Goal: Task Accomplishment & Management: Use online tool/utility

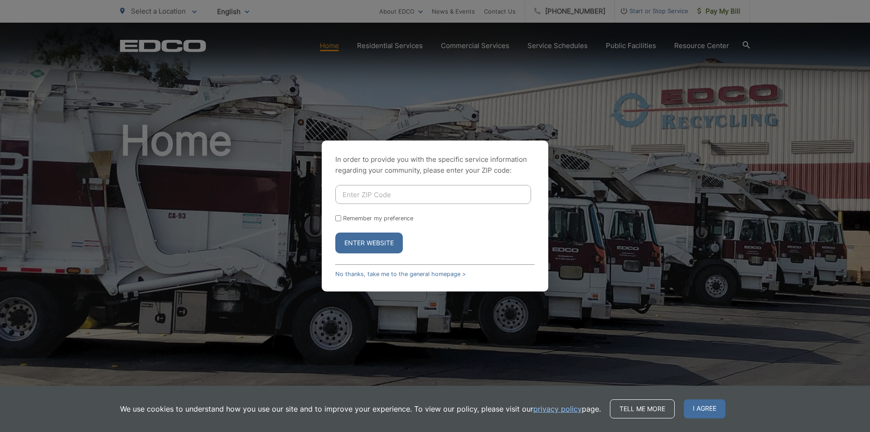
click at [375, 196] on input "Enter ZIP Code" at bounding box center [433, 194] width 196 height 19
type input "92028"
click at [380, 241] on button "Enter Website" at bounding box center [369, 242] width 68 height 21
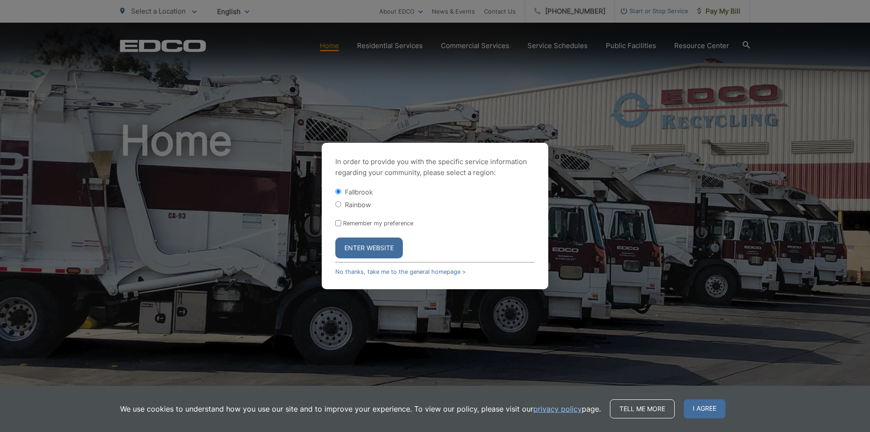
click at [374, 245] on button "Enter Website" at bounding box center [369, 247] width 68 height 21
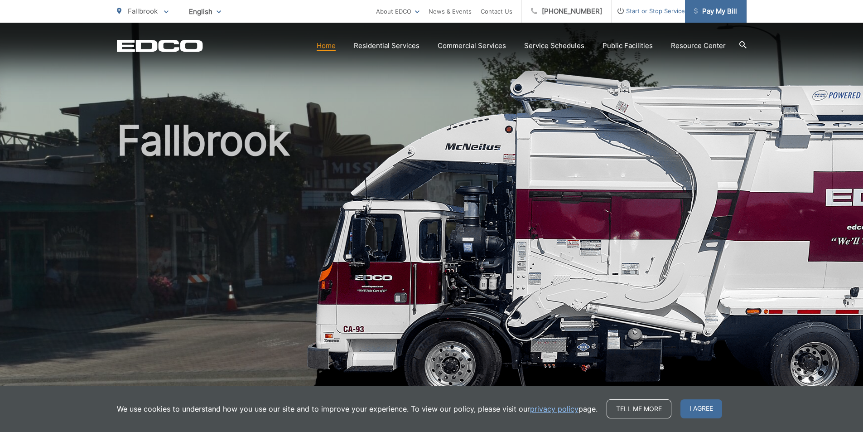
click at [733, 7] on span "Pay My Bill" at bounding box center [715, 11] width 43 height 11
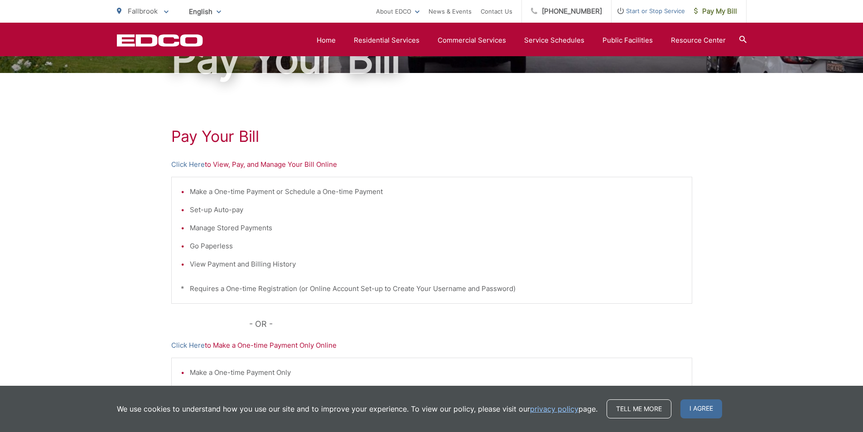
scroll to position [62, 0]
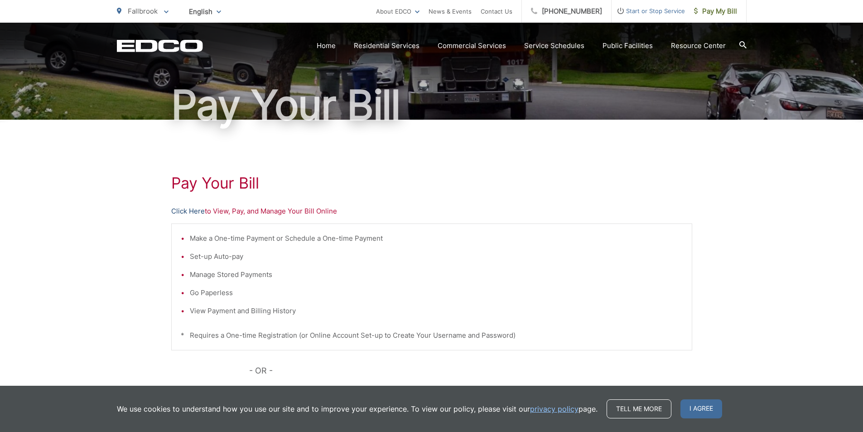
click at [180, 213] on link "Click Here" at bounding box center [188, 211] width 34 height 11
